Goal: Information Seeking & Learning: Learn about a topic

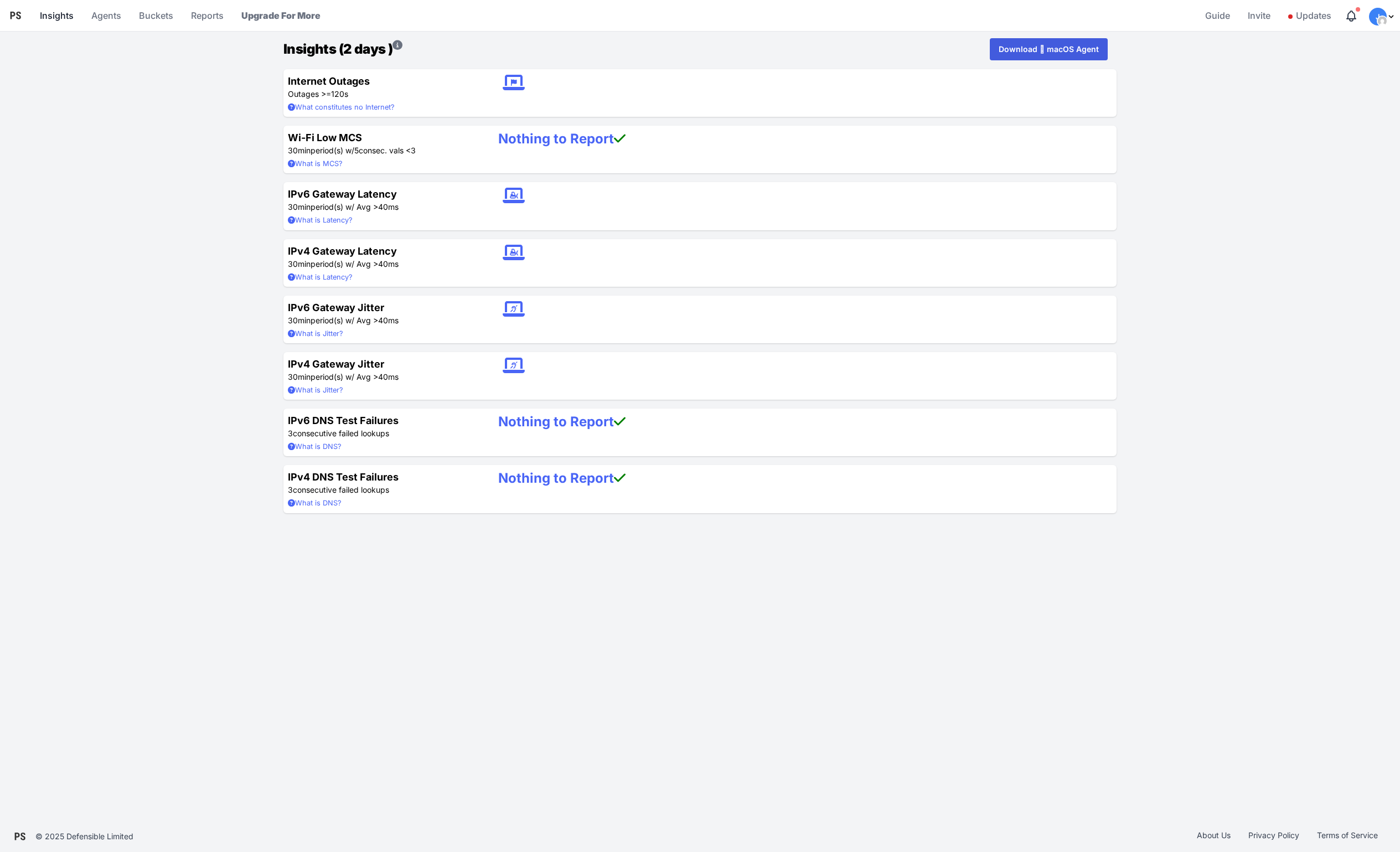
click at [62, 18] on link "Insights" at bounding box center [56, 15] width 43 height 26
click at [119, 17] on link "Agents" at bounding box center [106, 15] width 39 height 26
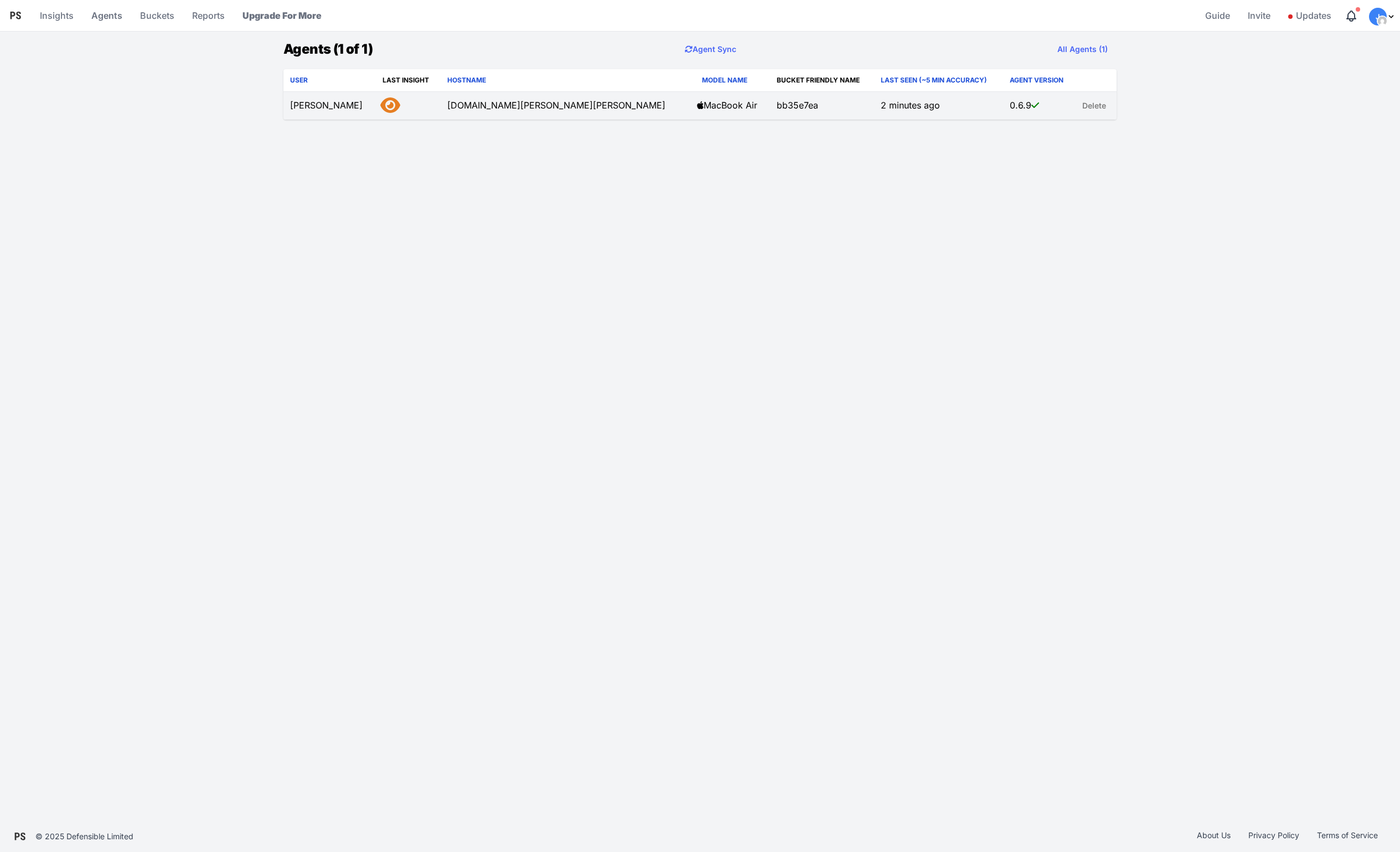
click at [443, 108] on td "[DOMAIN_NAME][PERSON_NAME][PERSON_NAME]" at bounding box center [565, 106] width 250 height 29
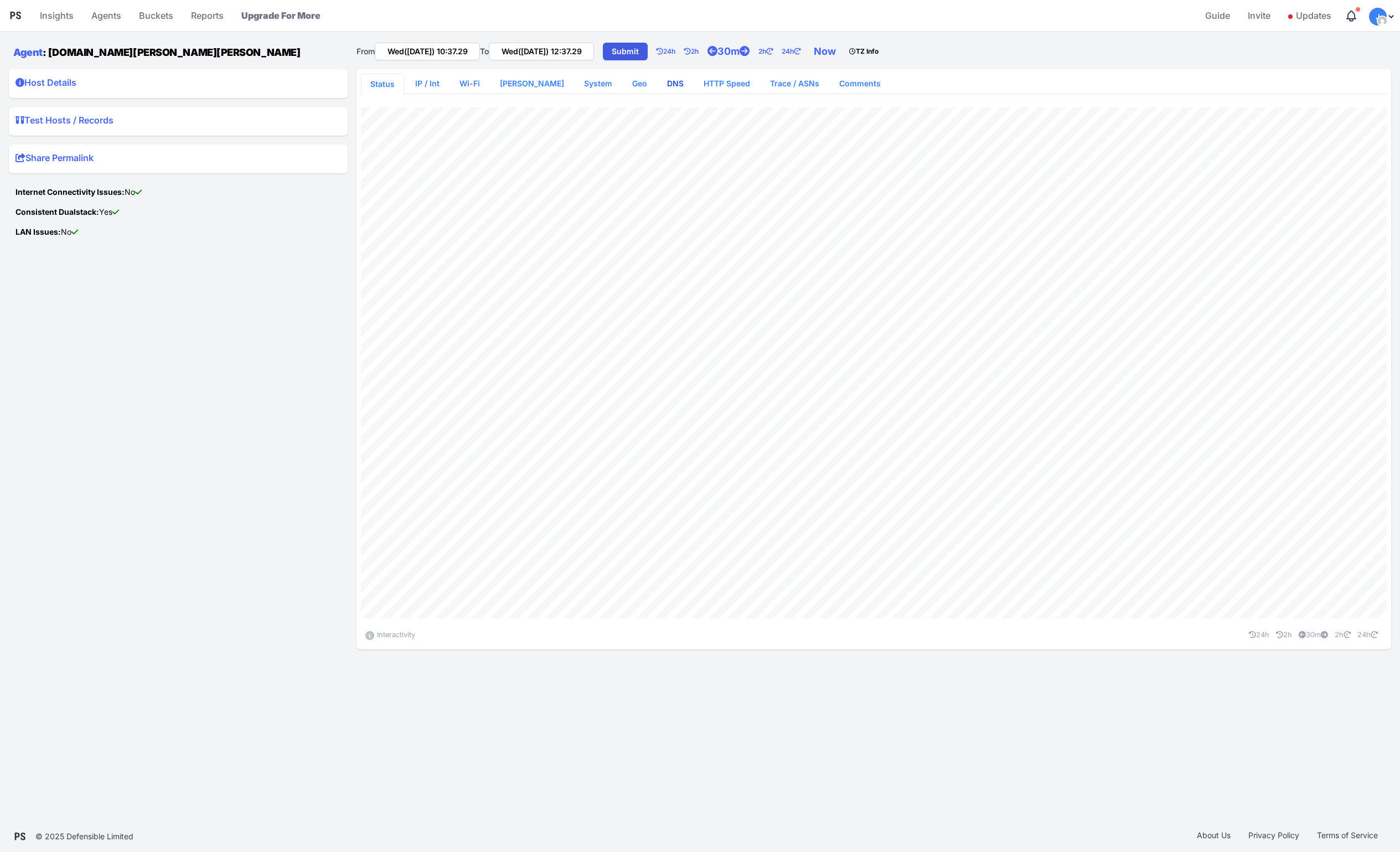
click at [658, 84] on link "DNS" at bounding box center [675, 83] width 34 height 20
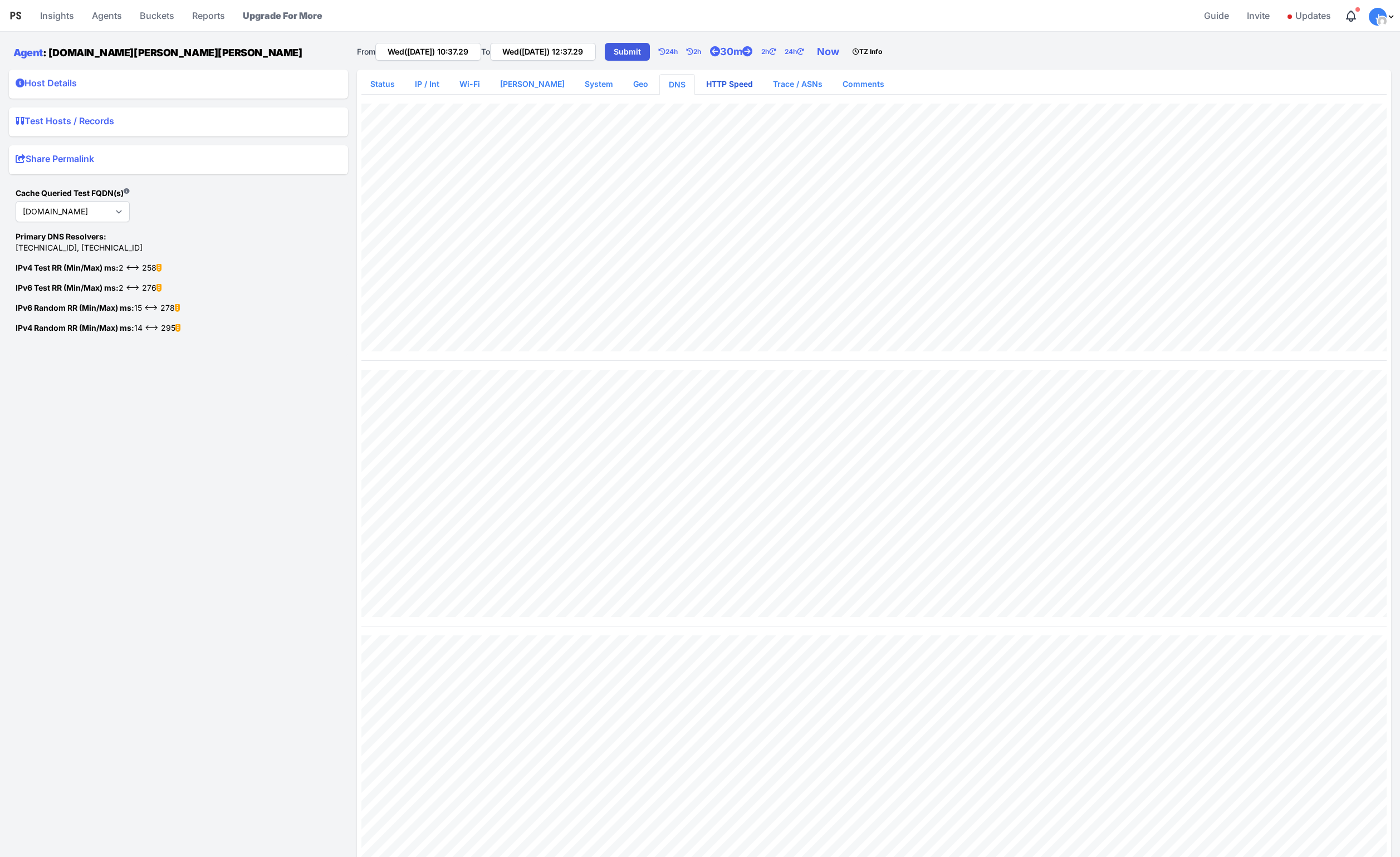
click at [707, 87] on link "HTTP Speed" at bounding box center [730, 83] width 65 height 20
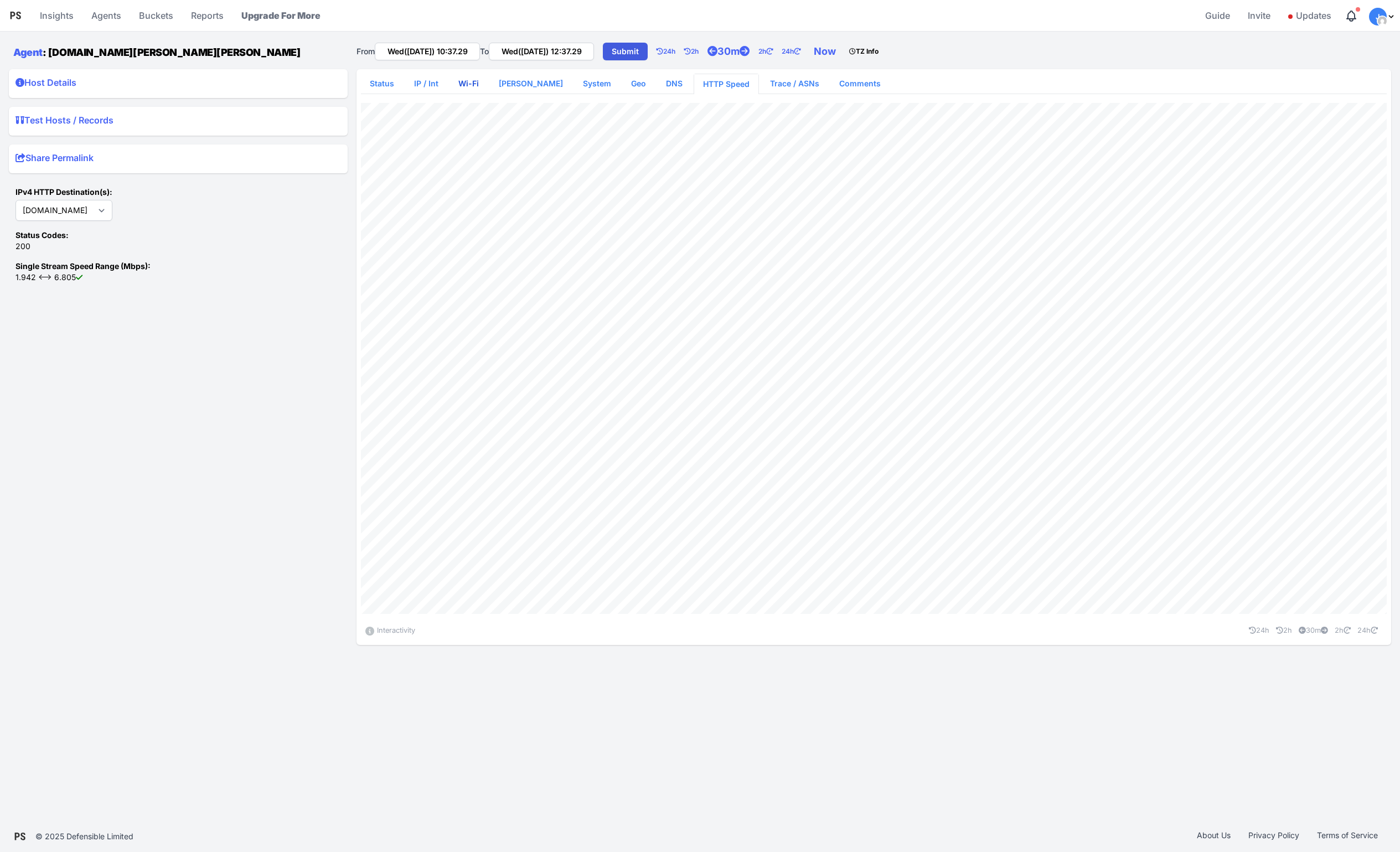
click at [469, 85] on link "Wi-Fi" at bounding box center [468, 83] width 38 height 20
